Goal: Task Accomplishment & Management: Manage account settings

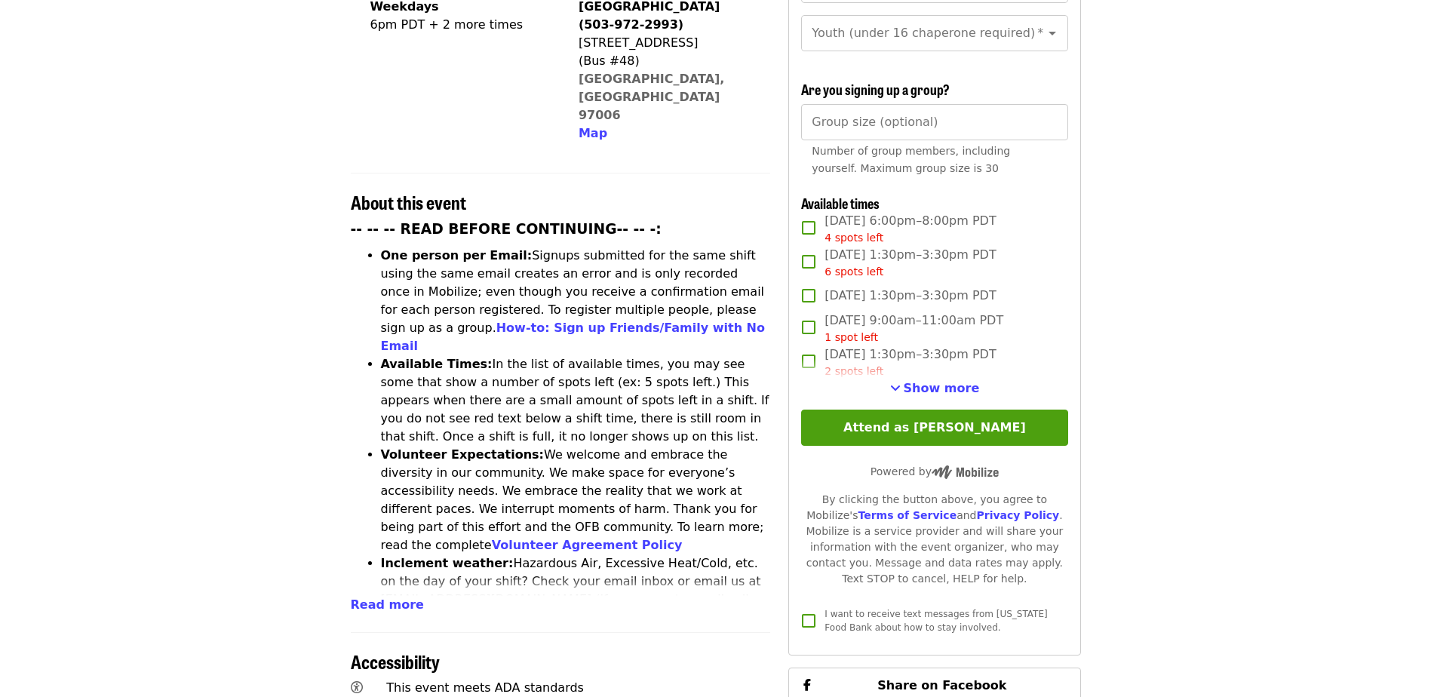
scroll to position [453, 0]
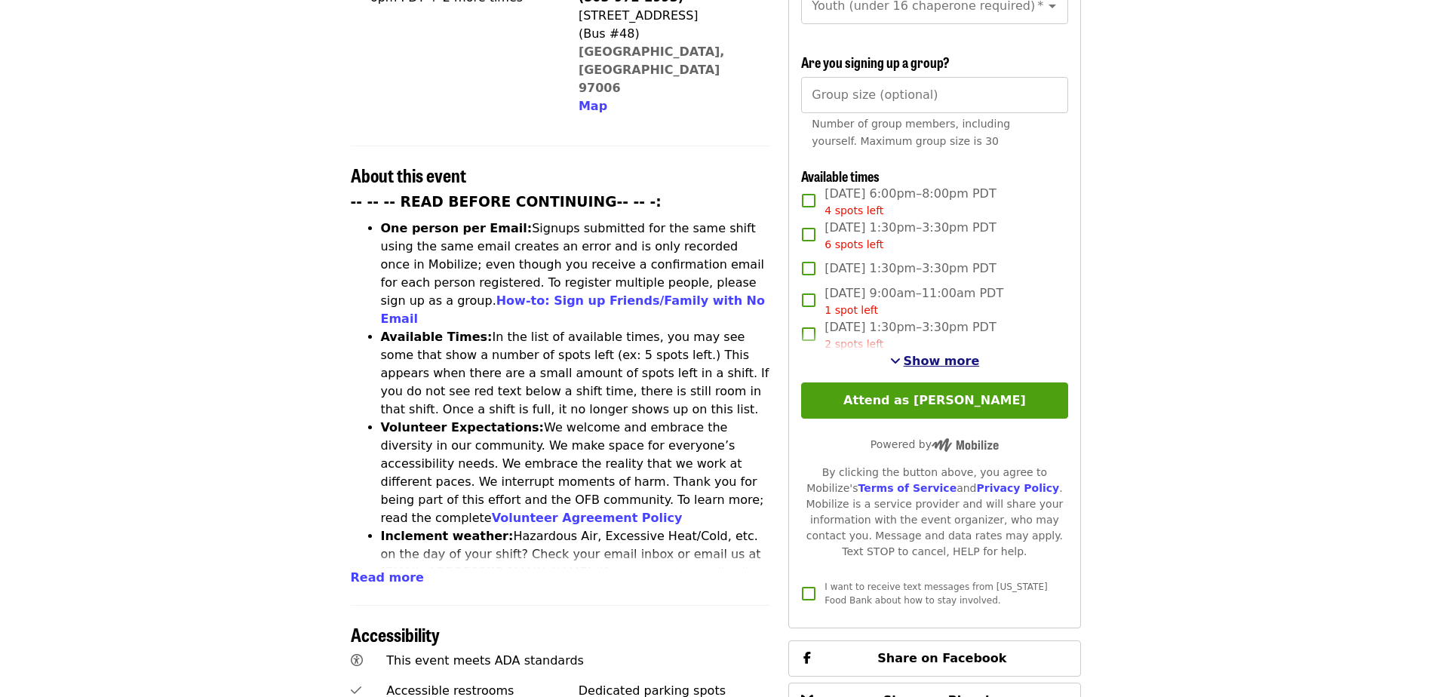
click at [950, 364] on span "Show more" at bounding box center [942, 361] width 76 height 14
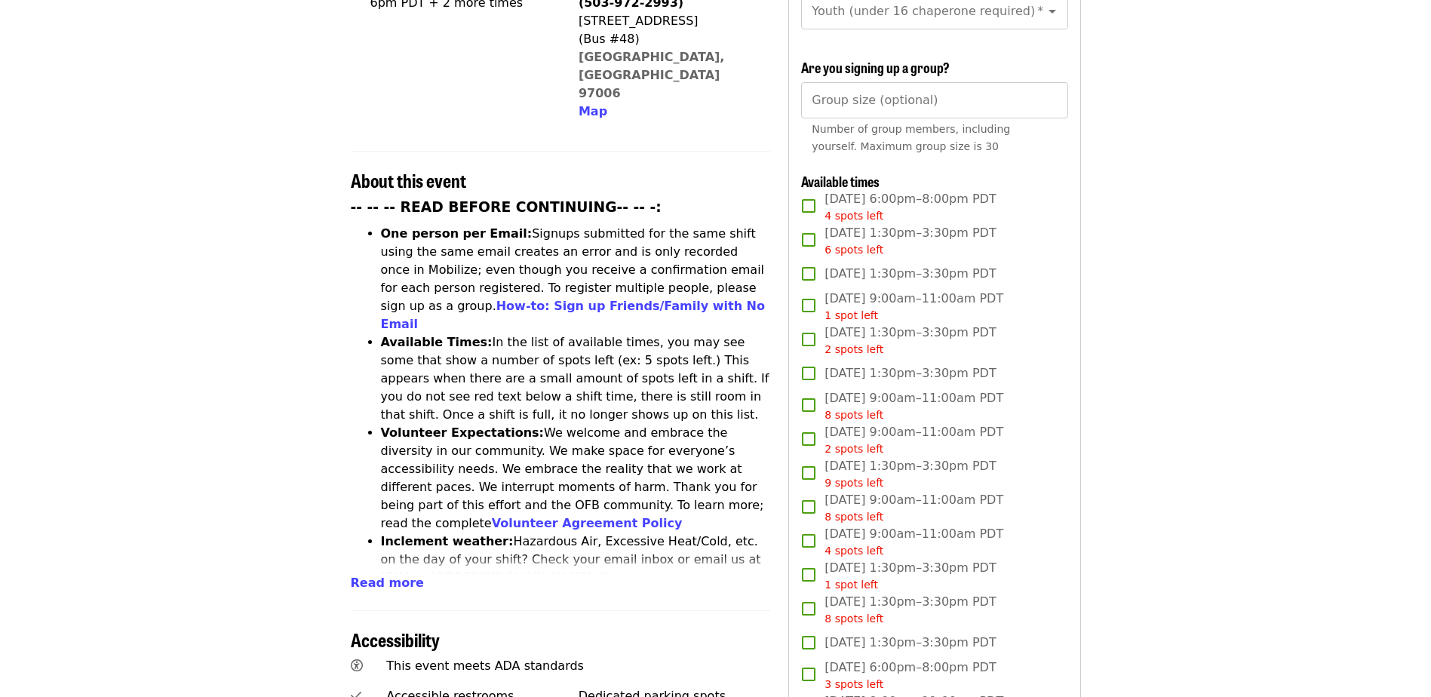
scroll to position [0, 0]
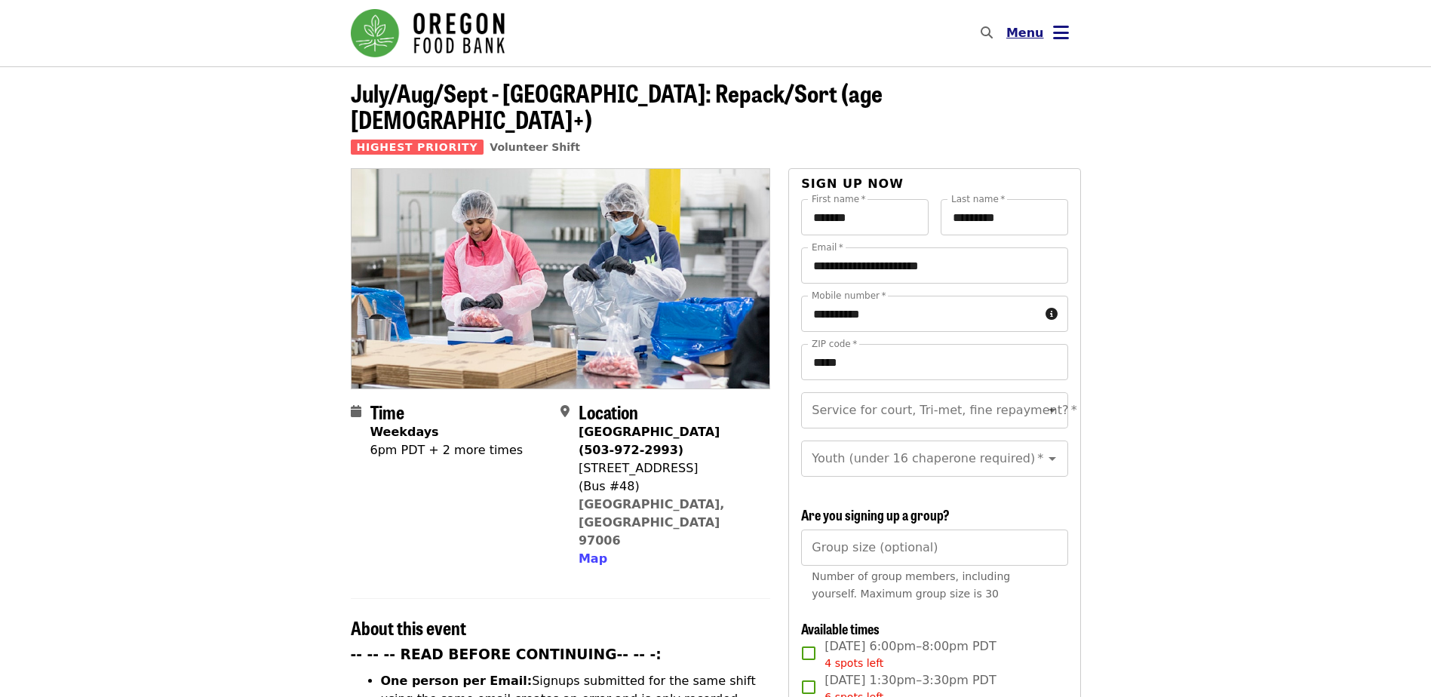
click at [1041, 38] on span "Menu" at bounding box center [1026, 33] width 38 height 14
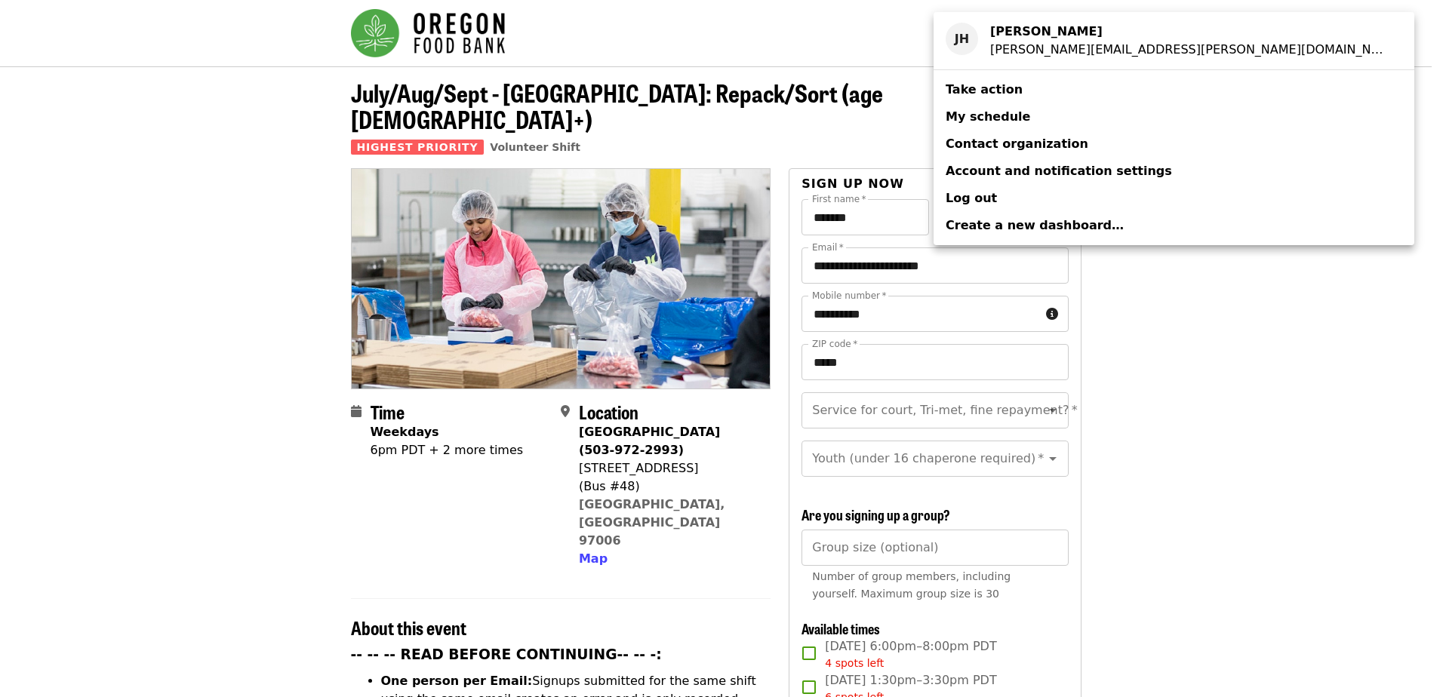
click at [1000, 118] on span "My schedule" at bounding box center [987, 116] width 85 height 14
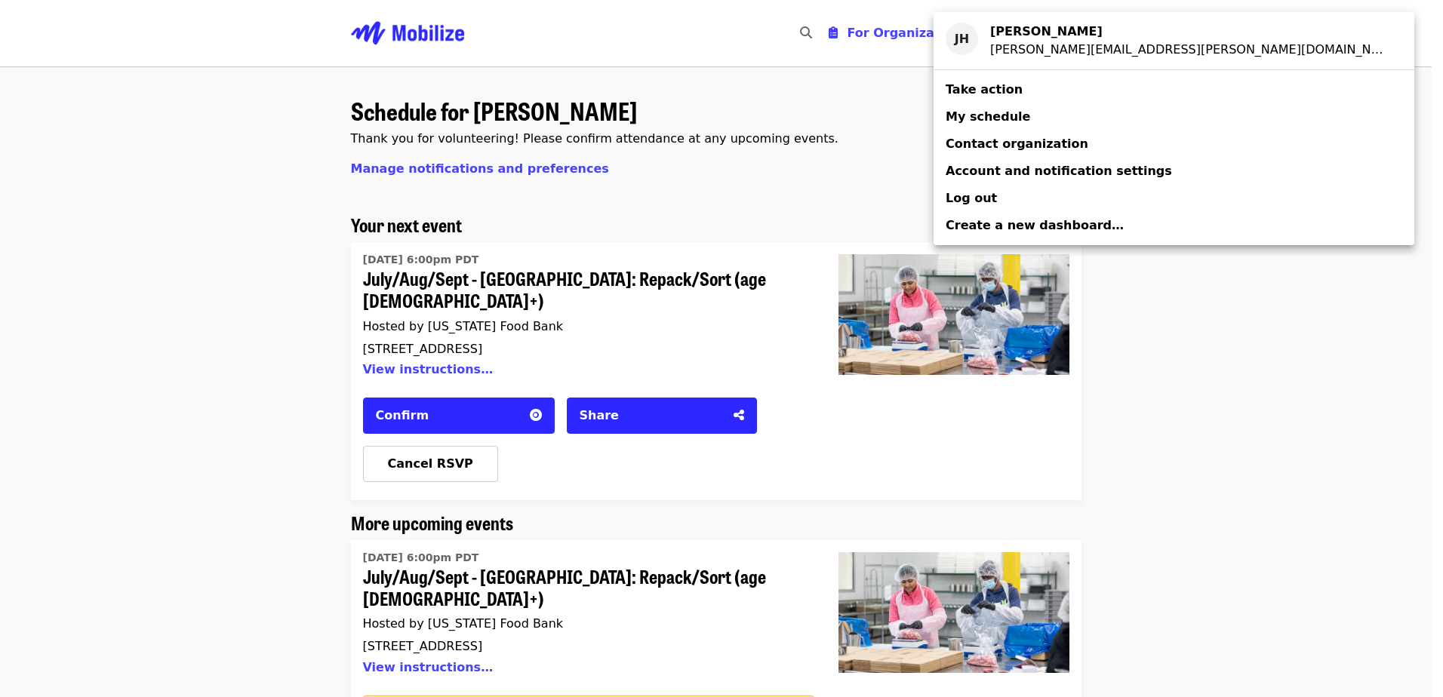
click at [1236, 279] on div "Account menu" at bounding box center [721, 348] width 1443 height 697
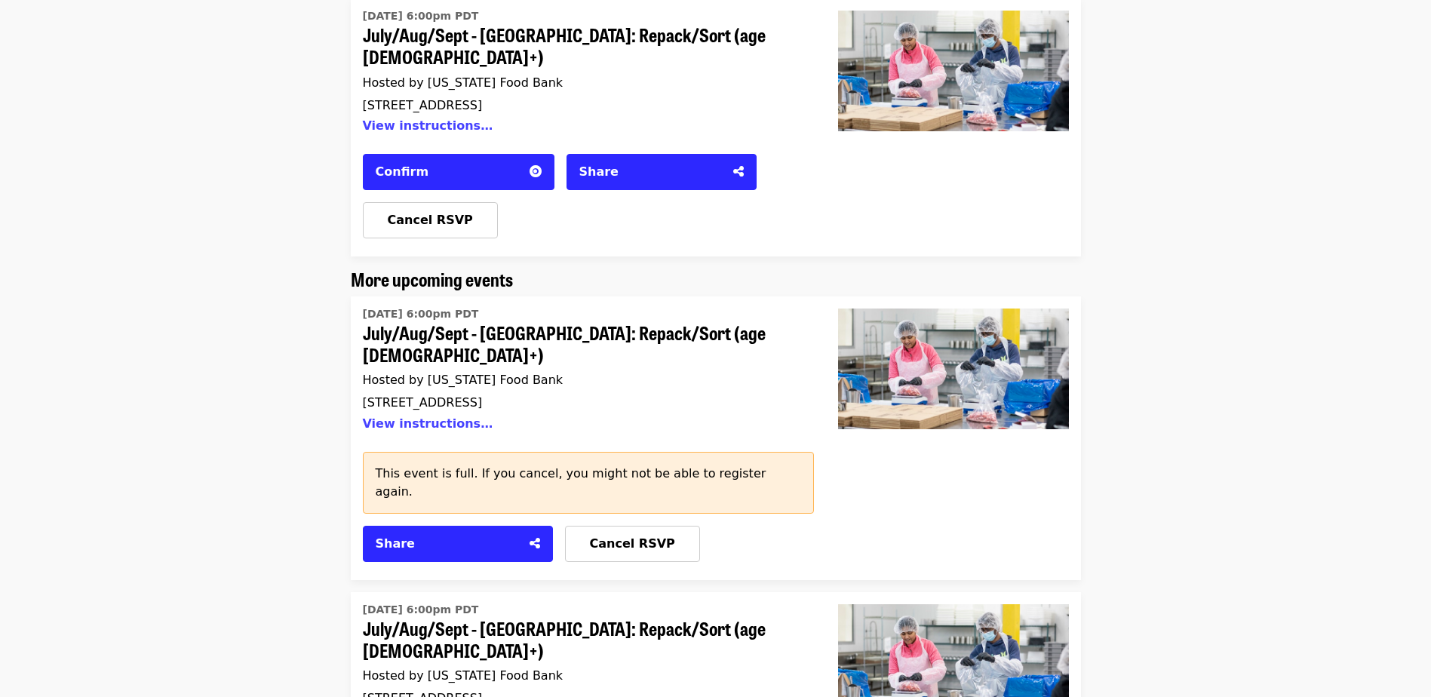
scroll to position [151, 0]
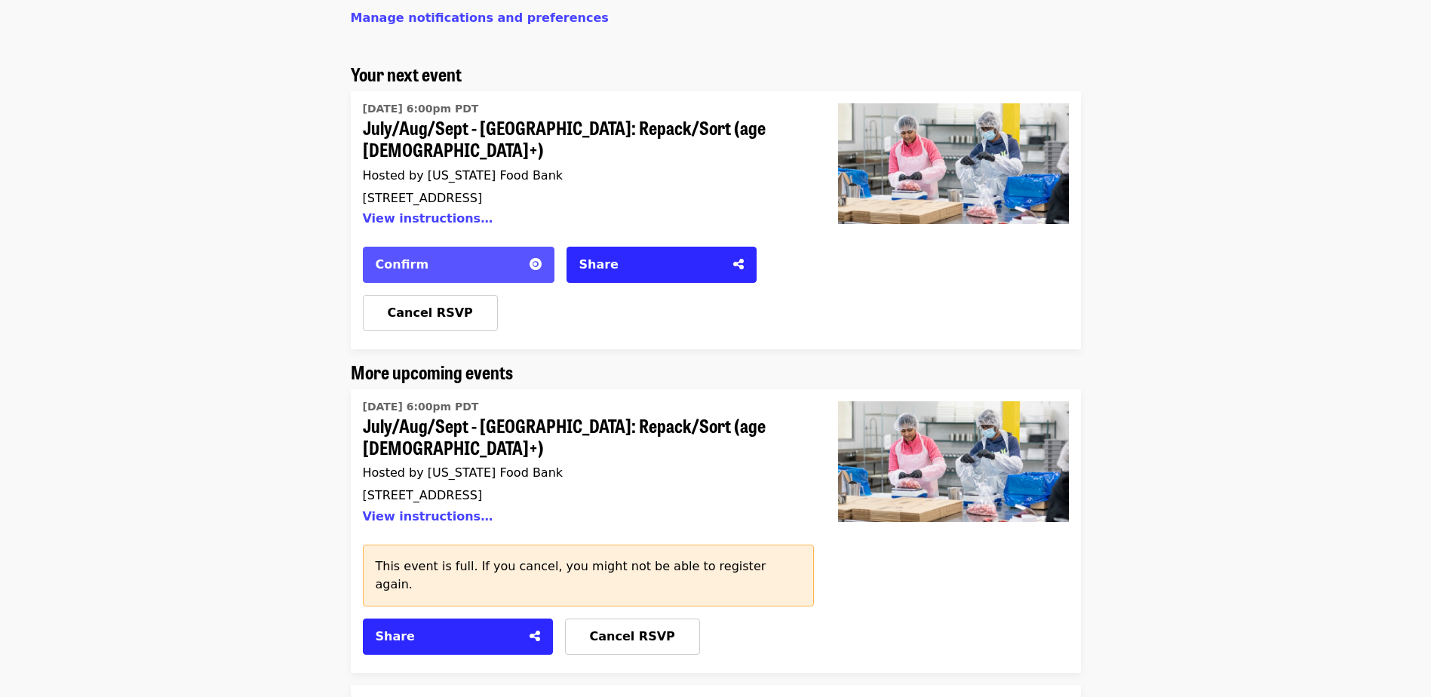
click at [449, 256] on div "Confirm" at bounding box center [448, 265] width 145 height 18
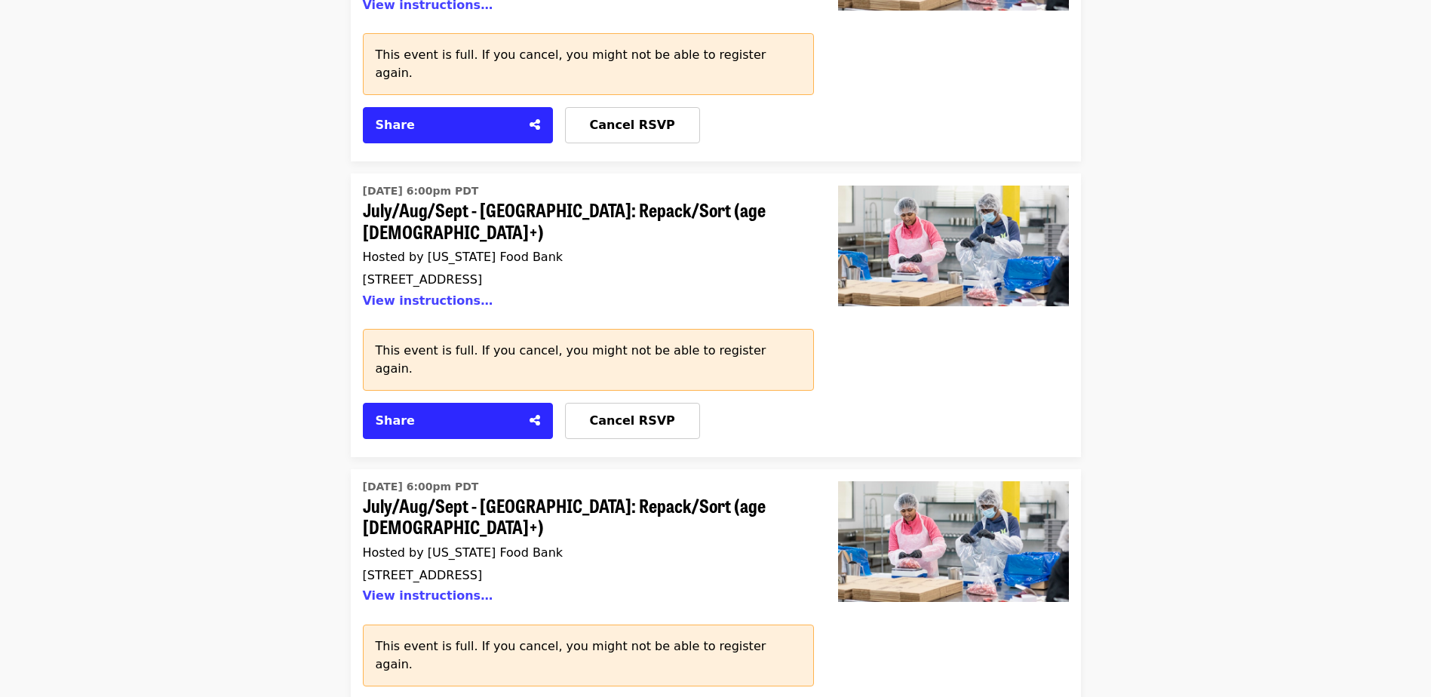
scroll to position [528, 0]
